Goal: Find specific page/section: Find specific page/section

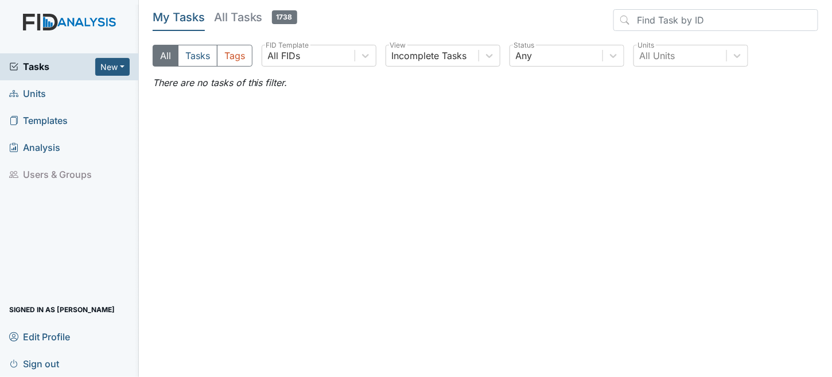
click at [32, 95] on span "Units" at bounding box center [27, 94] width 37 height 18
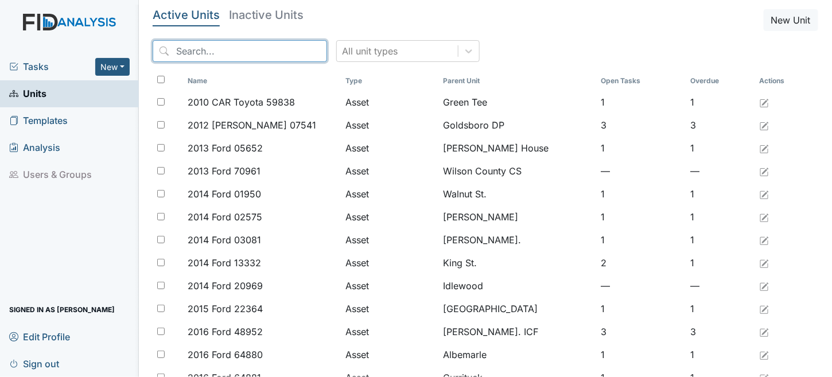
click at [203, 48] on input "search" at bounding box center [240, 51] width 174 height 22
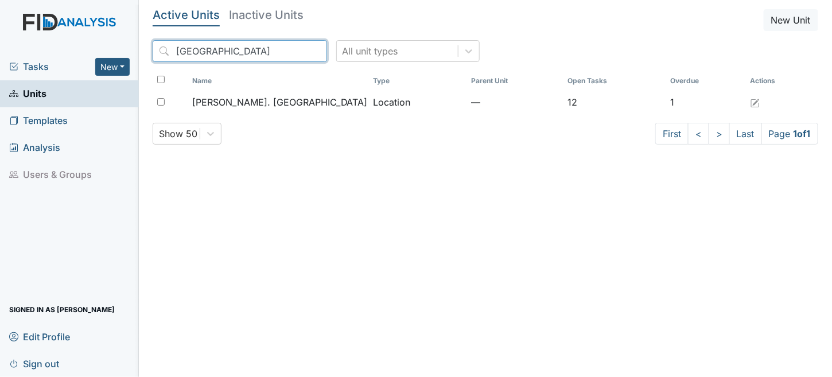
type input "camden"
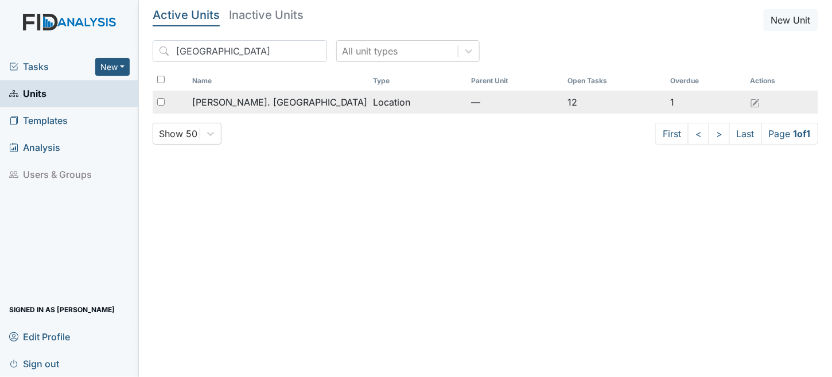
click at [259, 98] on span "[PERSON_NAME]. [GEOGRAPHIC_DATA]" at bounding box center [280, 102] width 176 height 14
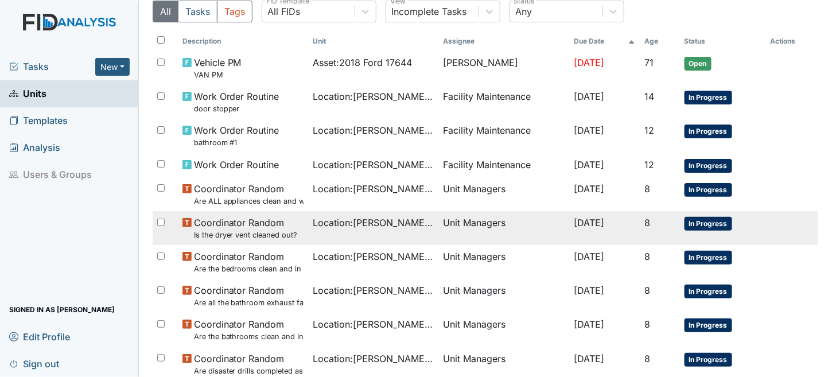
scroll to position [81, 0]
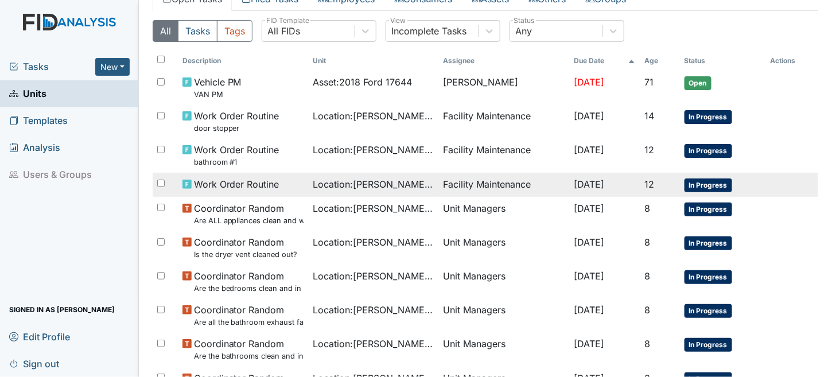
click at [220, 178] on span "Work Order Routine" at bounding box center [237, 184] width 86 height 14
click at [220, 177] on span "Work Order Routine" at bounding box center [237, 184] width 86 height 14
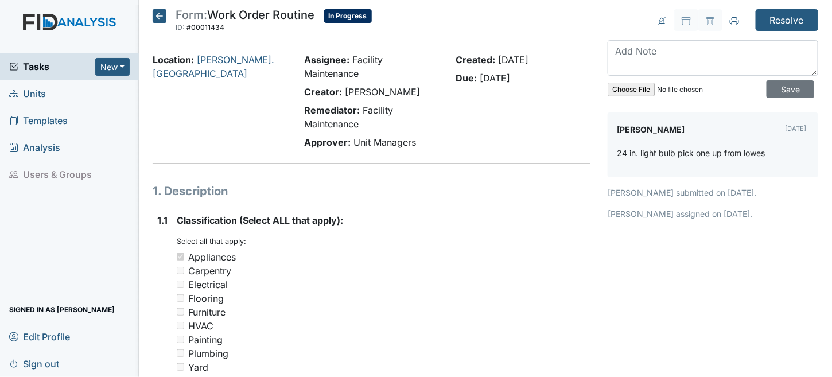
click at [164, 13] on icon at bounding box center [160, 16] width 14 height 14
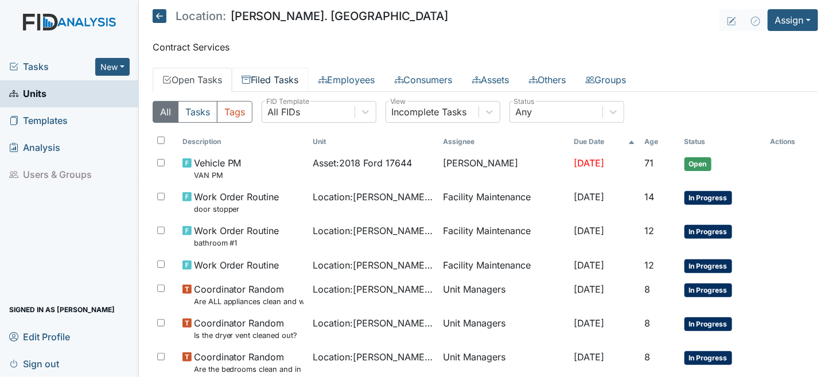
click at [289, 84] on link "Filed Tasks" at bounding box center [270, 80] width 77 height 24
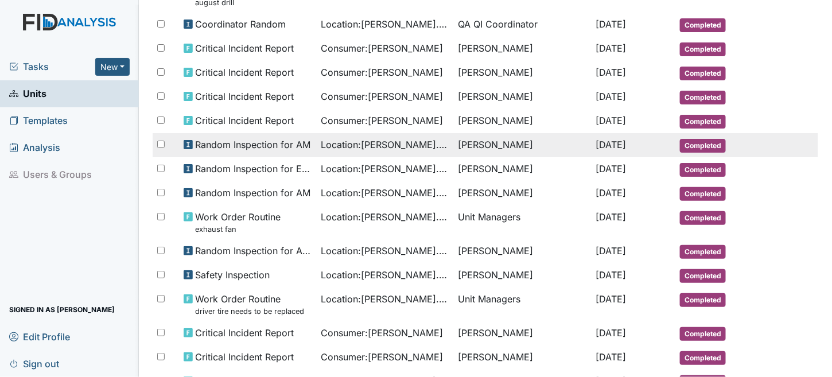
scroll to position [459, 0]
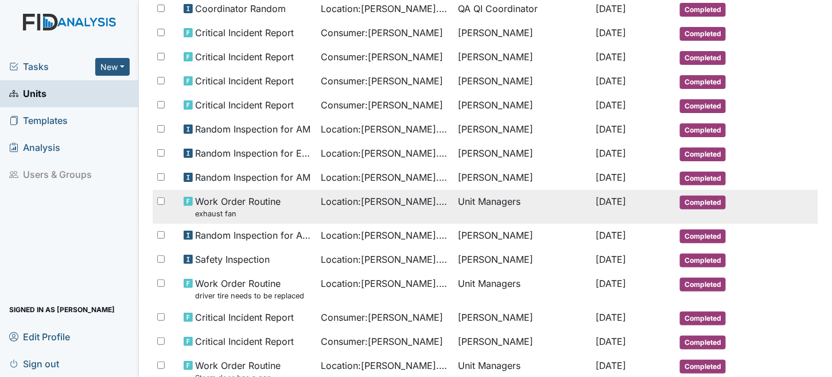
click at [279, 197] on div "Work Order Routine exhaust fan" at bounding box center [248, 207] width 128 height 25
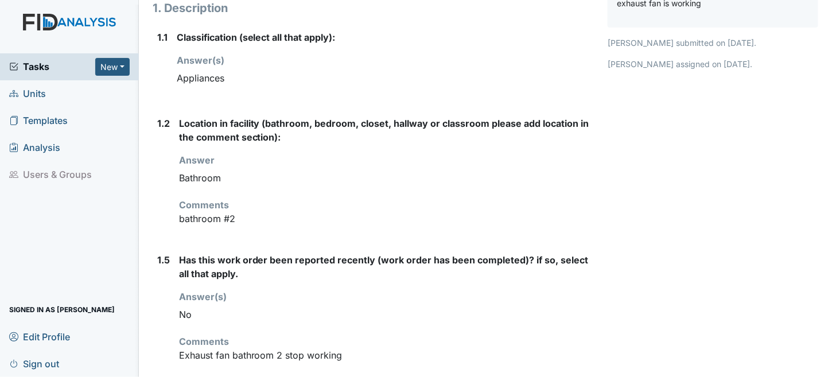
scroll to position [212, 0]
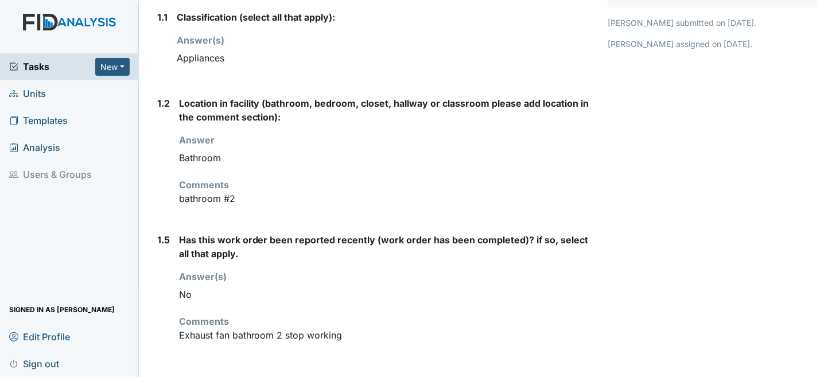
drag, startPoint x: 27, startPoint y: 363, endPoint x: 41, endPoint y: 310, distance: 54.6
click at [28, 363] on span "Sign out" at bounding box center [34, 364] width 50 height 18
